Goal: Task Accomplishment & Management: Complete application form

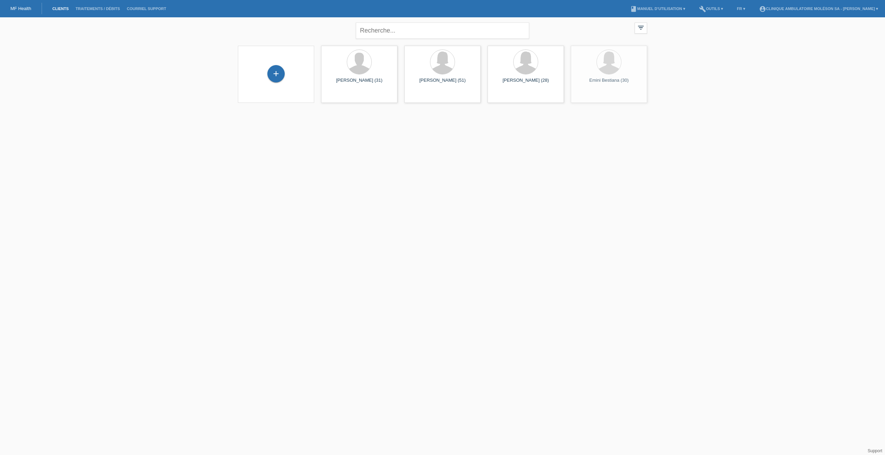
click at [60, 9] on link "Clients" at bounding box center [60, 9] width 23 height 4
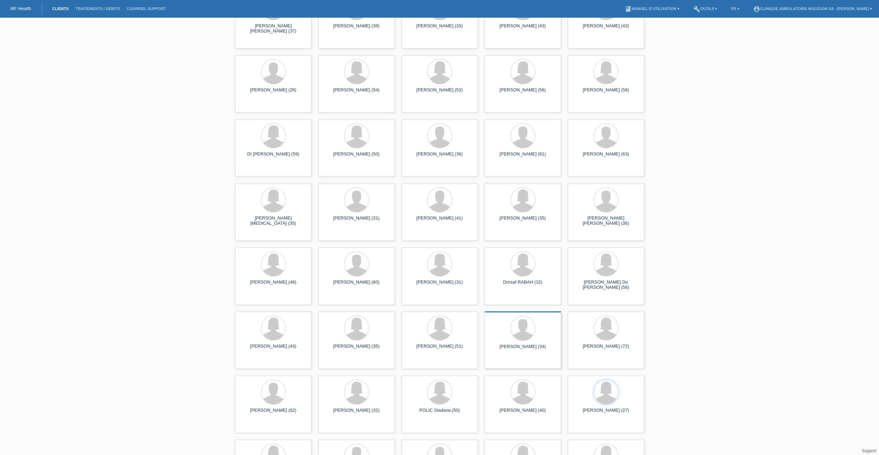
scroll to position [312, 0]
click at [613, 337] on div at bounding box center [606, 327] width 24 height 24
click at [586, 345] on div "[PERSON_NAME] (27)" at bounding box center [606, 348] width 65 height 11
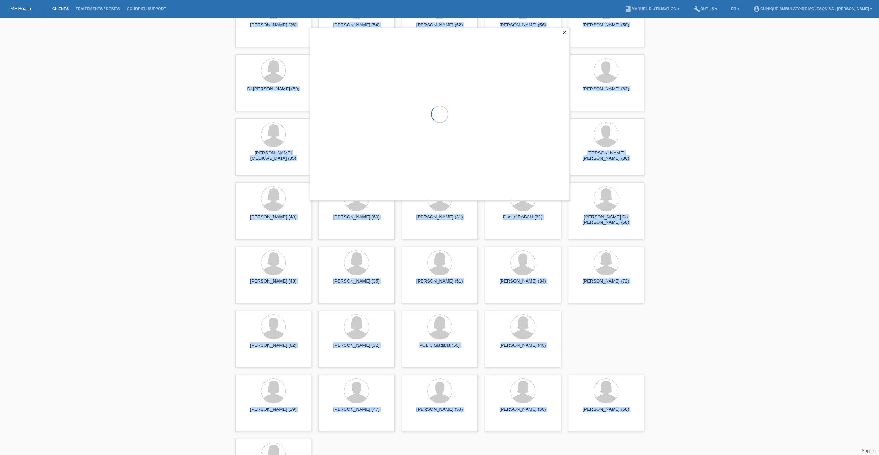
click at [586, 345] on div "close filter_list view_module Afficher tous les clients star Afficher les clien…" at bounding box center [439, 102] width 879 height 794
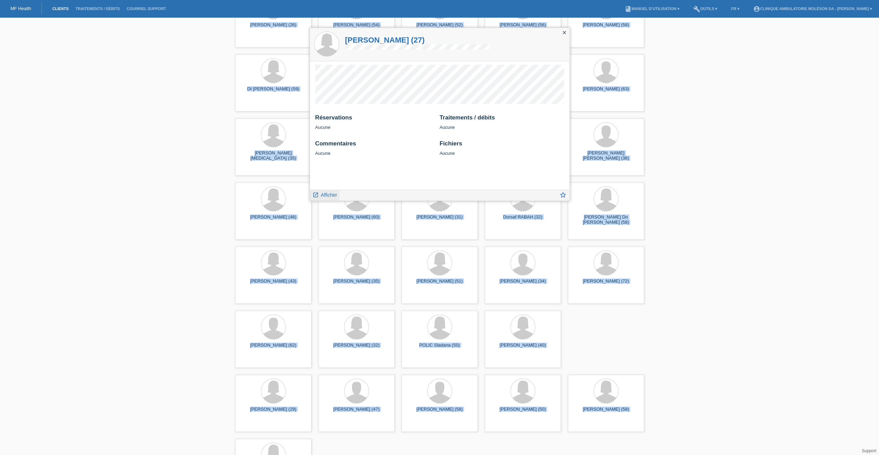
click at [329, 195] on span "Afficher" at bounding box center [329, 195] width 16 height 6
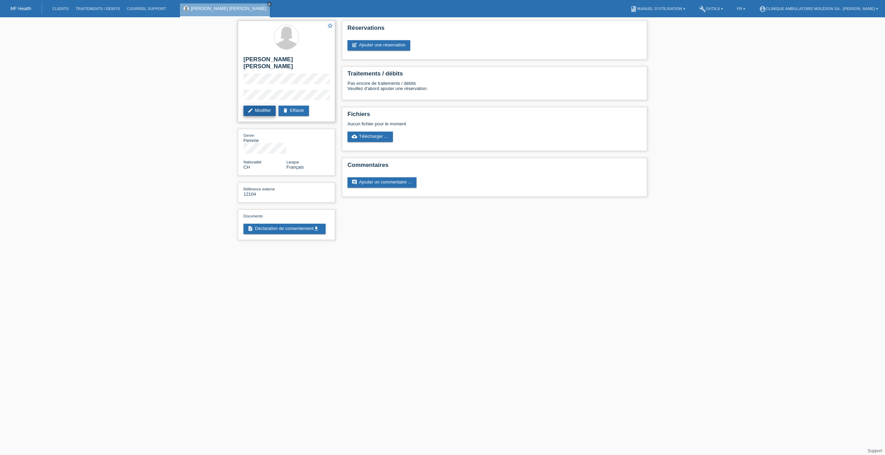
click at [262, 108] on link "edit Modifier" at bounding box center [259, 111] width 32 height 10
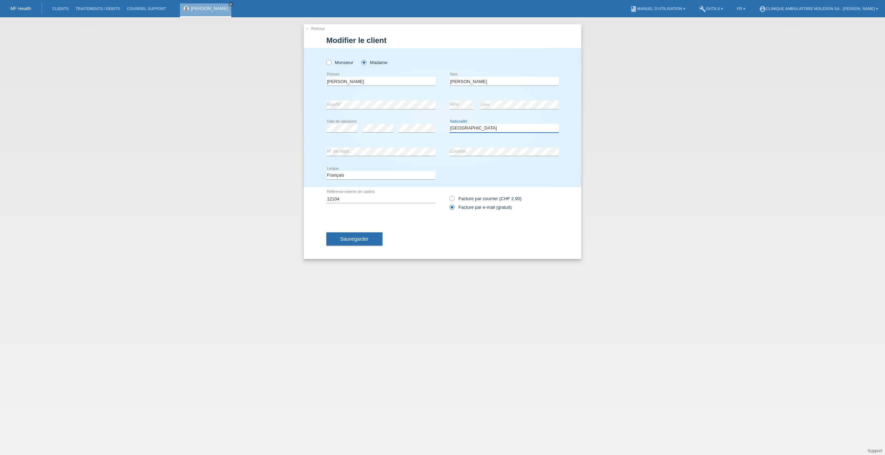
drag, startPoint x: 480, startPoint y: 126, endPoint x: 471, endPoint y: 129, distance: 9.4
click at [480, 126] on select "Veuillez sélectionner... Suisse Allemagne Autriche Liechtenstein ------------ A…" at bounding box center [503, 128] width 109 height 8
click at [449, 124] on select "Veuillez sélectionner... Suisse Allemagne Autriche Liechtenstein ------------ A…" at bounding box center [503, 128] width 109 height 8
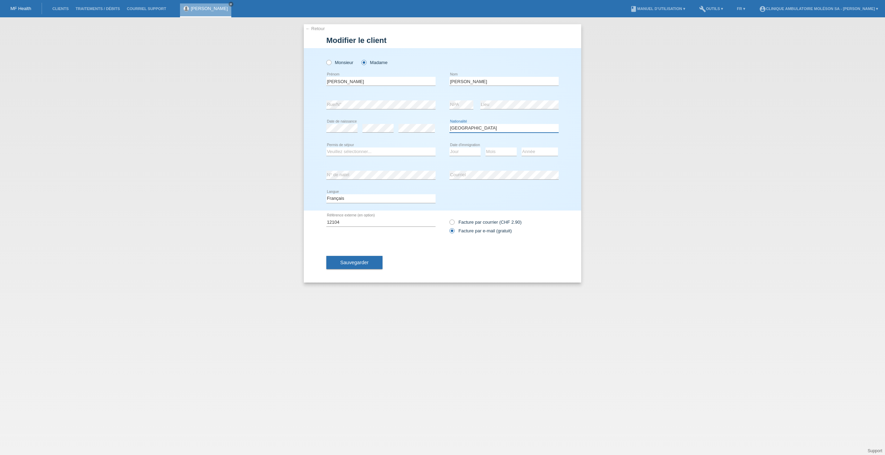
click at [475, 128] on select "Veuillez sélectionner... Suisse Allemagne Autriche Liechtenstein ------------ A…" at bounding box center [503, 128] width 109 height 8
select select "PT"
click at [449, 124] on select "Veuillez sélectionner... Suisse Allemagne Autriche Liechtenstein ------------ A…" at bounding box center [503, 128] width 109 height 8
click at [369, 154] on select "Veuillez sélectionner... C B B - Statut de réfugié Autre" at bounding box center [380, 152] width 109 height 8
select select "C"
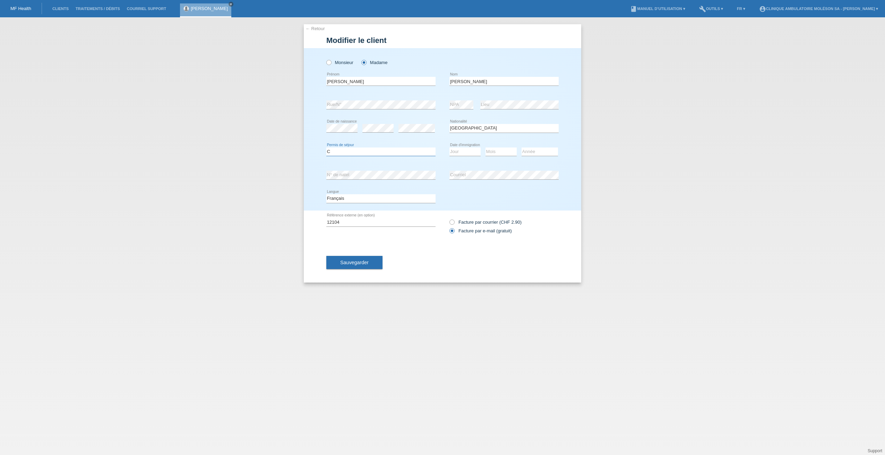
click at [326, 148] on select "Veuillez sélectionner... C B B - Statut de réfugié Autre" at bounding box center [380, 152] width 109 height 8
click at [466, 153] on select "Jour 01 02 03 04 05 06 07 08 09 10 11" at bounding box center [464, 152] width 31 height 8
select select "24"
click at [449, 148] on select "Jour 01 02 03 04 05 06 07 08 09 10 11" at bounding box center [464, 152] width 31 height 8
click at [490, 150] on select "Mois 01 02 03 04 05 06 07 08 09 10 11" at bounding box center [500, 152] width 31 height 8
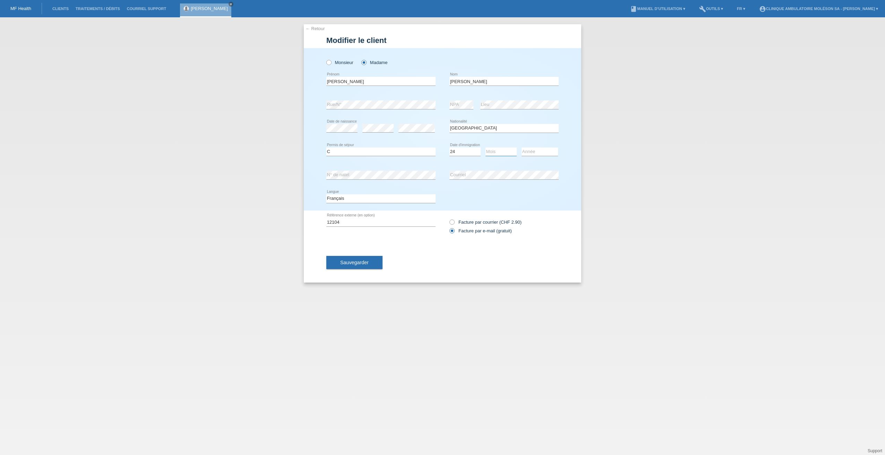
select select "08"
click at [485, 148] on select "Mois 01 02 03 04 05 06 07 08 09 10 11" at bounding box center [500, 152] width 31 height 8
click at [539, 153] on select "Année 2025 2024 2023 2022 2021 2020 2019 2018 2017 2016 2015 2014 2013 2012 201…" at bounding box center [539, 152] width 36 height 8
select select "2005"
click at [521, 148] on select "Année 2025 2024 2023 2022 2021 2020 2019 2018 2017 2016 2015 2014 2013 2012 201…" at bounding box center [539, 152] width 36 height 8
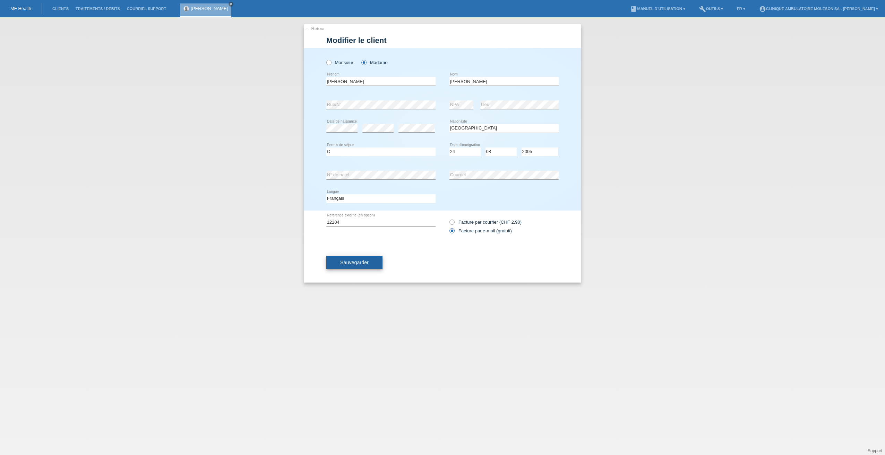
click at [369, 262] on button "Sauvegarder" at bounding box center [354, 262] width 56 height 13
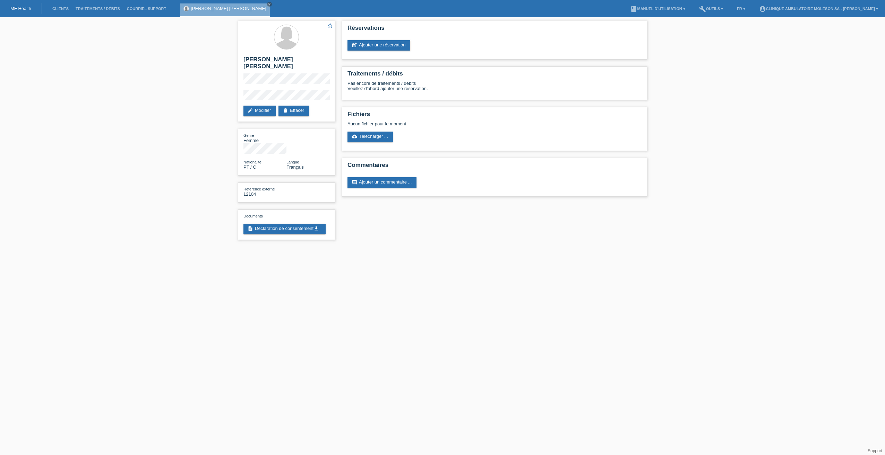
drag, startPoint x: 267, startPoint y: 110, endPoint x: 336, endPoint y: 133, distance: 73.0
click at [267, 110] on link "edit Modifier" at bounding box center [259, 111] width 32 height 10
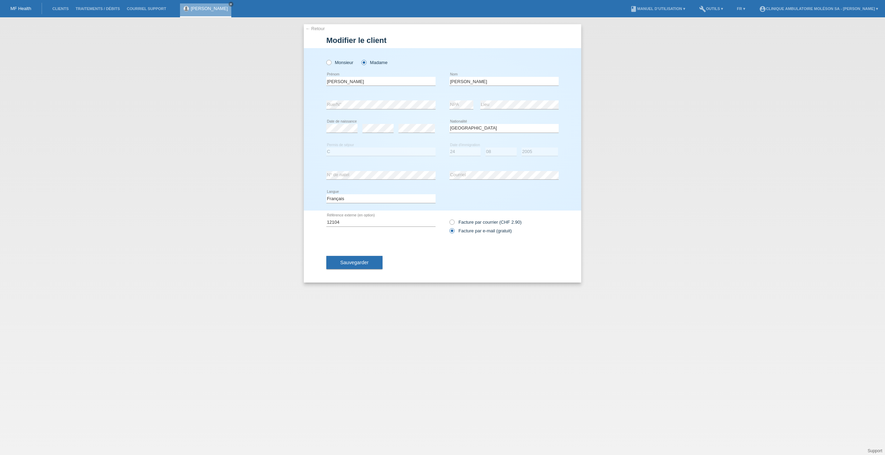
select select "PT"
select select "C"
select select "24"
select select "08"
select select "2005"
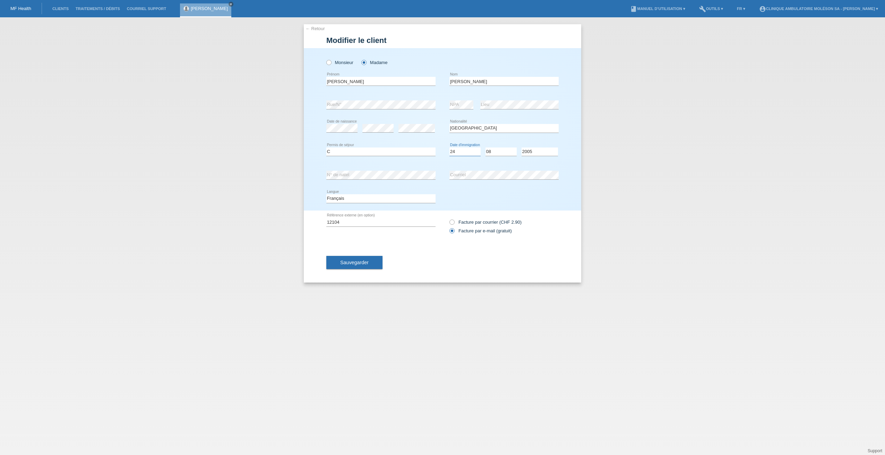
drag, startPoint x: 467, startPoint y: 153, endPoint x: 425, endPoint y: 149, distance: 42.4
click at [425, 149] on div "Veuillez sélectionner... C B B - Statut de réfugié Autre error Permis de séjour…" at bounding box center [442, 152] width 232 height 24
select select "03"
click at [449, 148] on select "Jour 01 02 03 04 05 06 07 08 09 10 11" at bounding box center [464, 152] width 31 height 8
click at [344, 265] on button "Sauvegarder" at bounding box center [354, 262] width 56 height 13
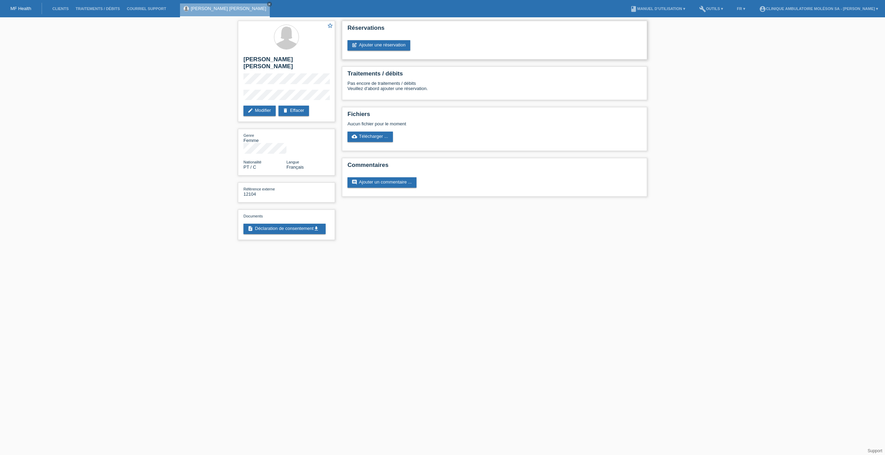
click at [378, 45] on link "post_add Ajouter une réservation" at bounding box center [378, 45] width 63 height 10
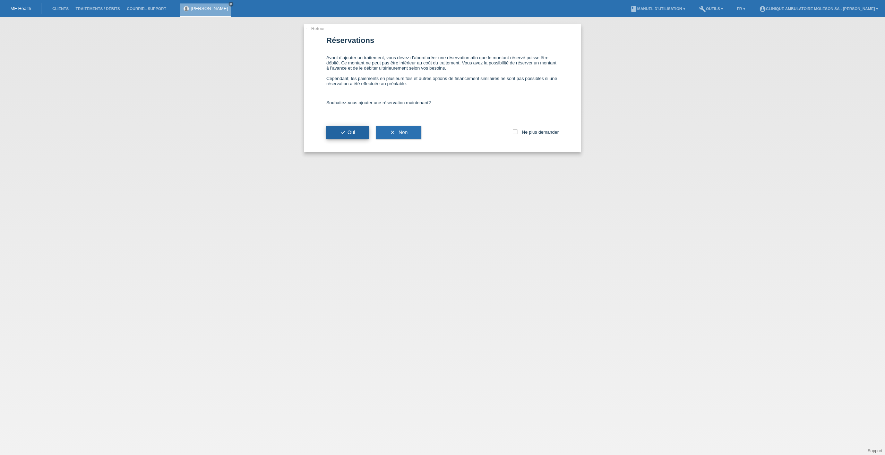
click at [340, 132] on icon "check" at bounding box center [343, 133] width 6 height 6
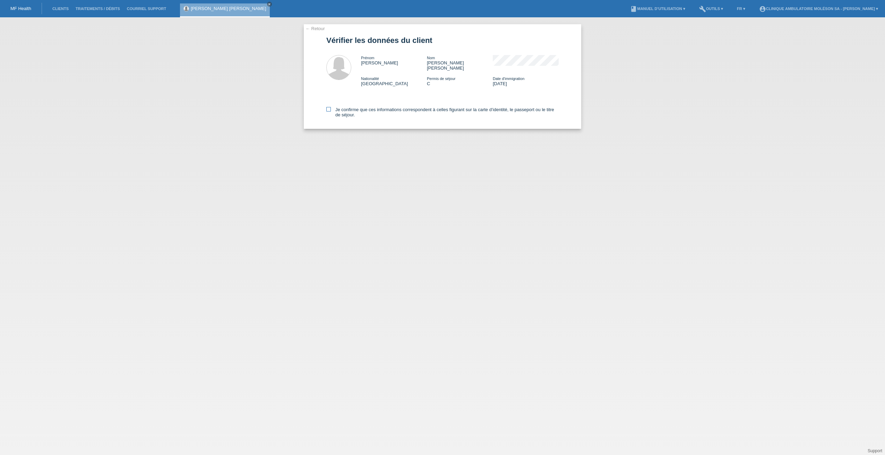
click at [327, 107] on icon at bounding box center [328, 109] width 5 height 5
click at [327, 107] on input "Je confirme que ces informations correspondent à celles figurant sur la carte d…" at bounding box center [328, 109] width 5 height 5
checkbox input "true"
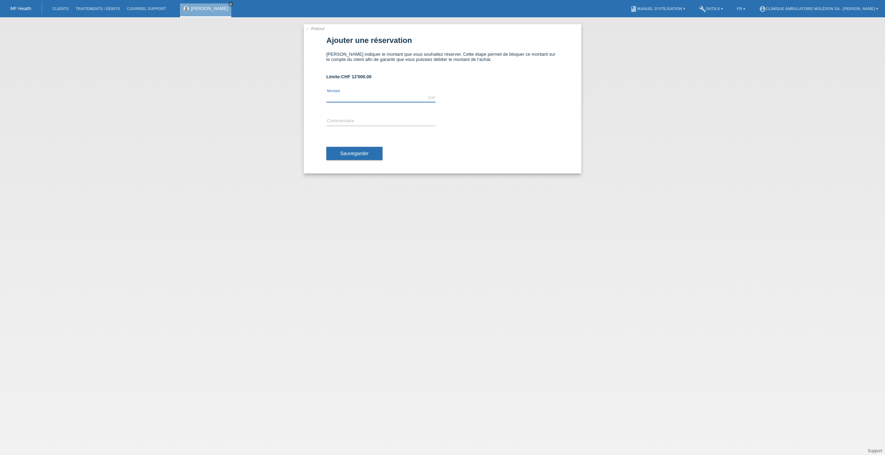
click at [350, 98] on input "text" at bounding box center [380, 98] width 109 height 9
type input "3560.00"
click at [498, 139] on div "Sauvegarder" at bounding box center [442, 153] width 232 height 40
click at [348, 120] on input "text" at bounding box center [380, 121] width 109 height 9
type input "TTT [MEDICAL_DATA]"
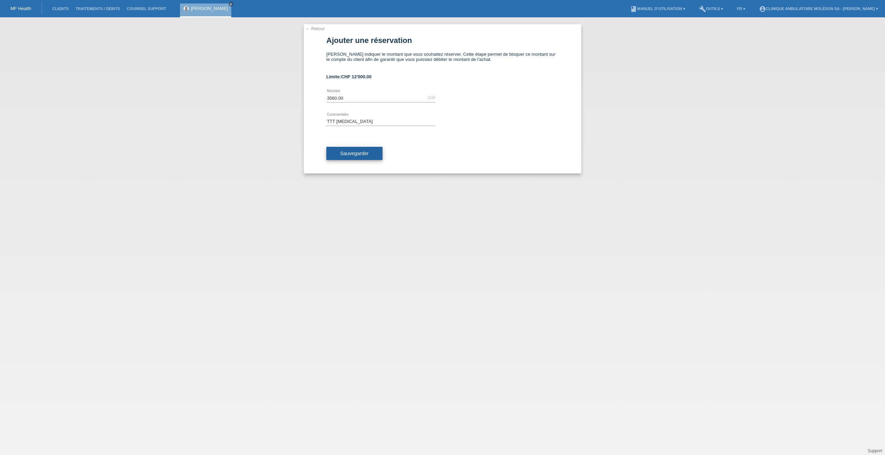
click at [351, 151] on span "Sauvegarder" at bounding box center [354, 154] width 28 height 6
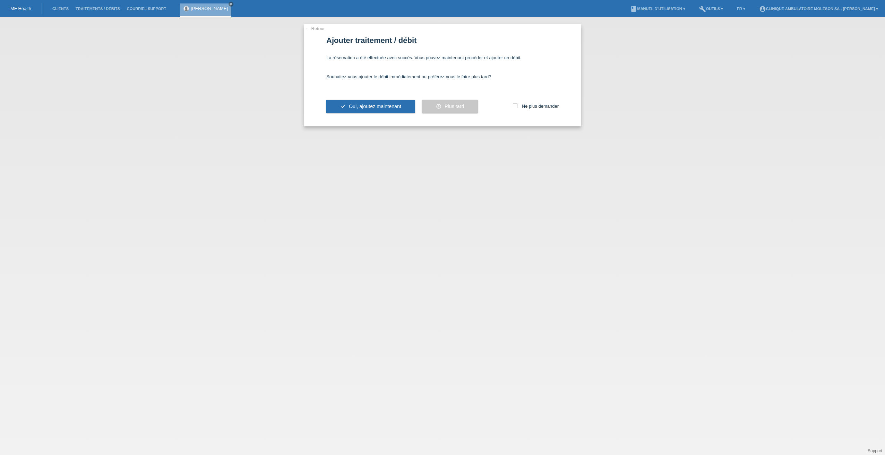
click at [160, 279] on div "← Retour Ajouter traitement / débit La réservation a été effectuée avec succès.…" at bounding box center [442, 236] width 885 height 438
click at [456, 102] on button "schedule Plus tard" at bounding box center [450, 106] width 56 height 13
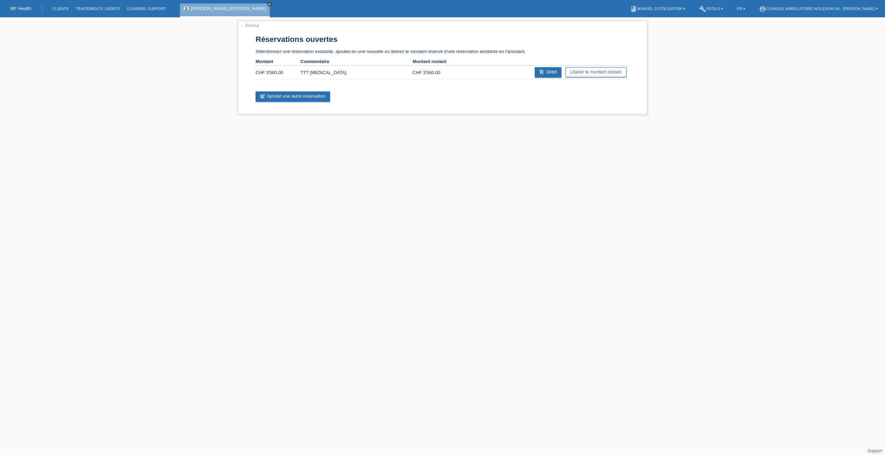
click at [268, 5] on icon "close" at bounding box center [269, 3] width 3 height 3
click at [22, 13] on div "MF Health" at bounding box center [21, 8] width 42 height 11
click at [62, 11] on li "Clients" at bounding box center [60, 9] width 23 height 18
click at [64, 8] on link "Clients" at bounding box center [60, 9] width 23 height 4
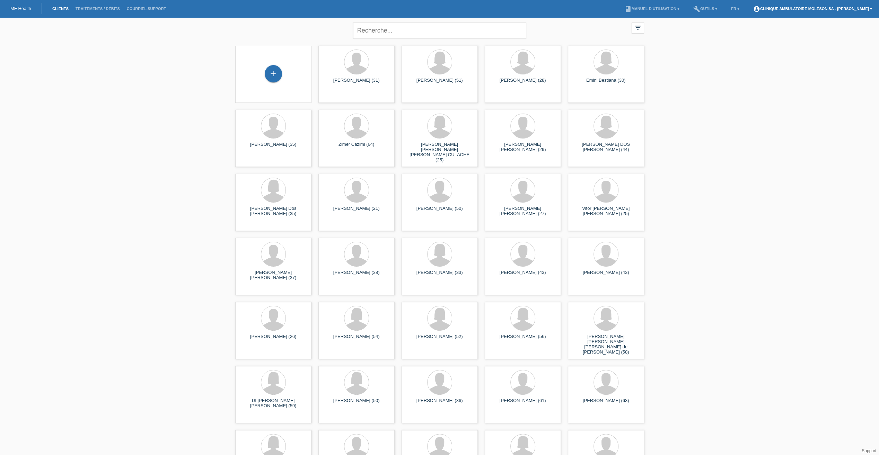
click at [860, 8] on link "account_circle Clinique ambulatoire Moléson SA - Muriel Favre ▾" at bounding box center [813, 9] width 126 height 4
click at [777, 41] on link "Déconnexion" at bounding box center [769, 43] width 26 height 5
